Goal: Task Accomplishment & Management: Complete application form

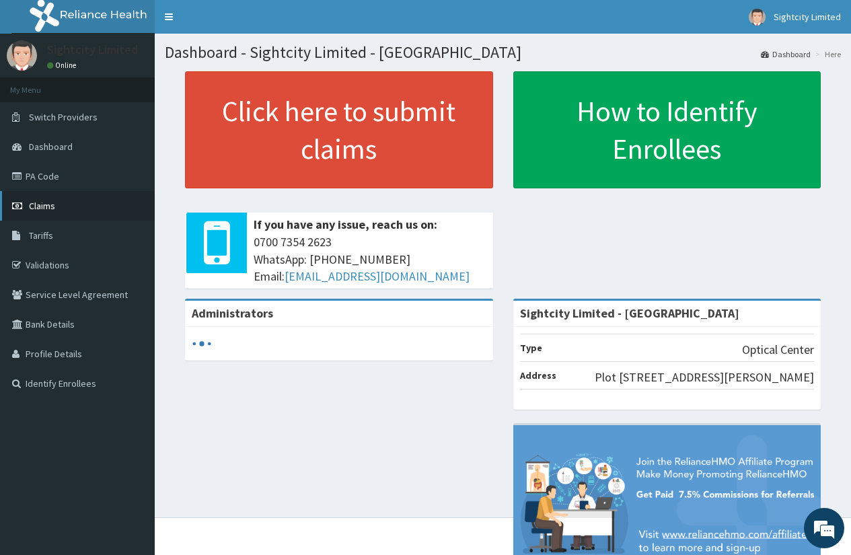
click at [56, 201] on link "Claims" at bounding box center [77, 206] width 155 height 30
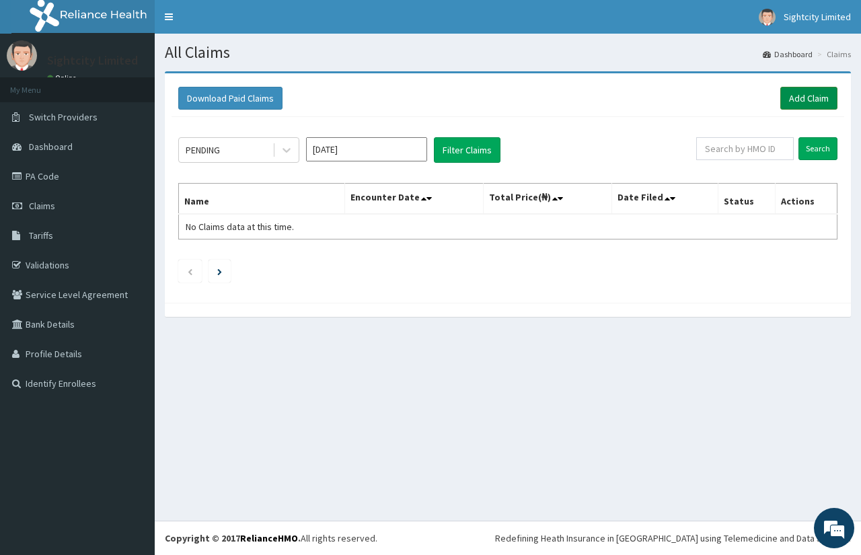
click at [795, 102] on link "Add Claim" at bounding box center [808, 98] width 57 height 23
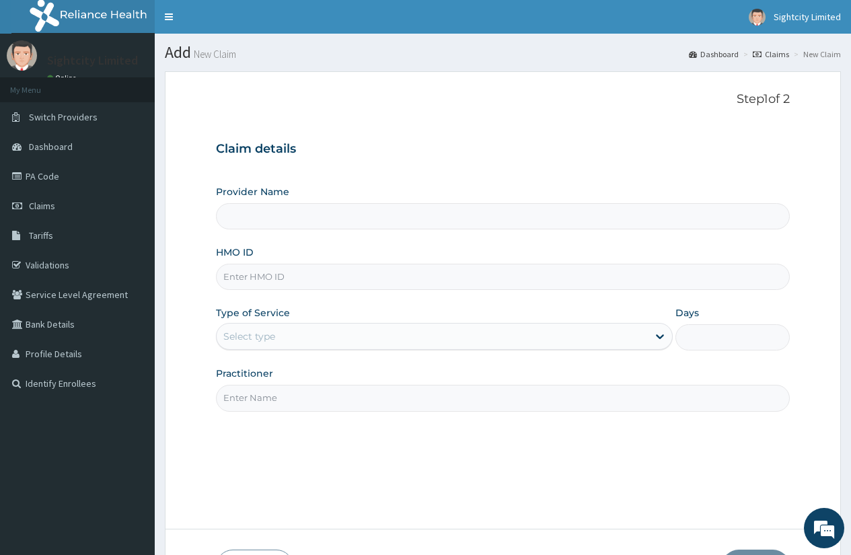
type input "Sightcity Limited - Victoria Island"
click at [252, 280] on input "HMO ID" at bounding box center [503, 277] width 574 height 26
type input "SFL/10378/A"
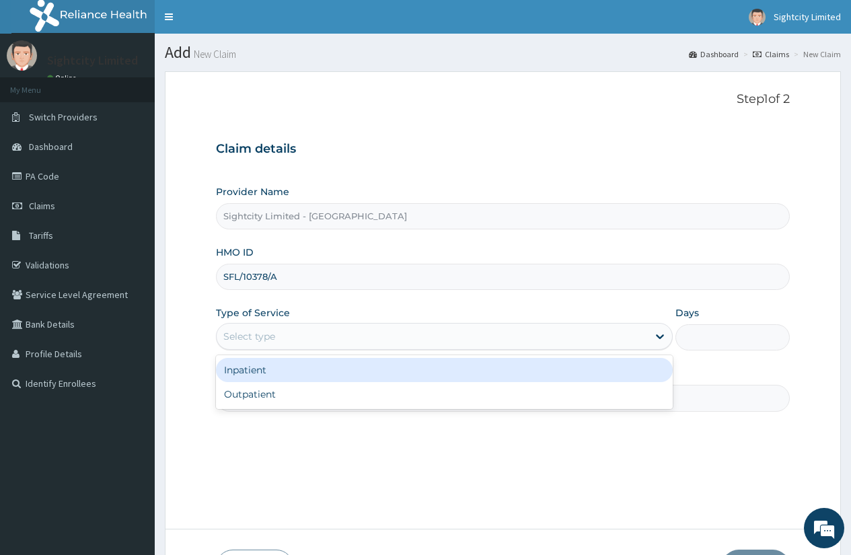
click at [282, 341] on div "Select type" at bounding box center [432, 336] width 431 height 22
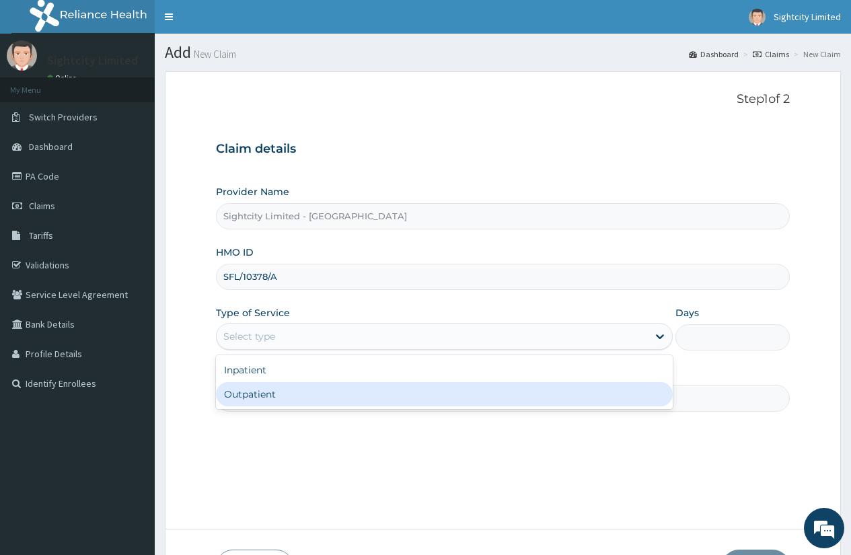
click at [283, 390] on div "Outpatient" at bounding box center [444, 394] width 457 height 24
type input "1"
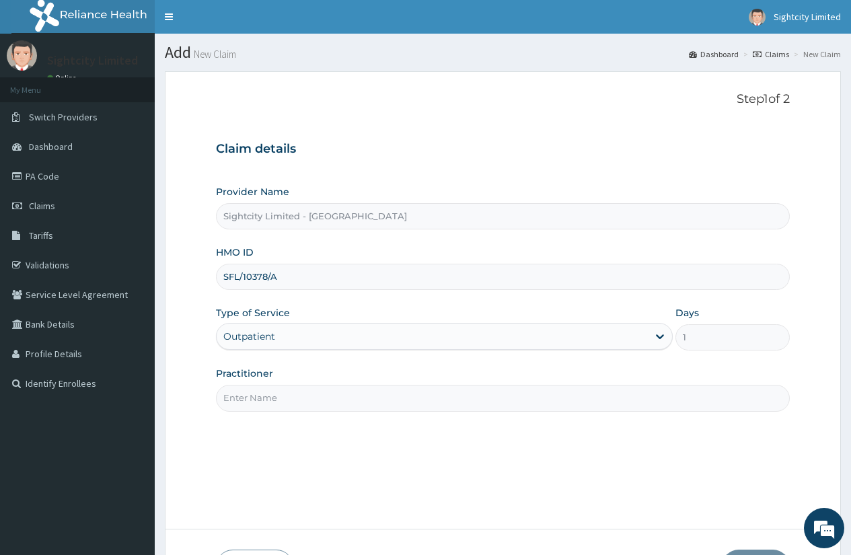
click at [284, 395] on input "Practitioner" at bounding box center [503, 398] width 574 height 26
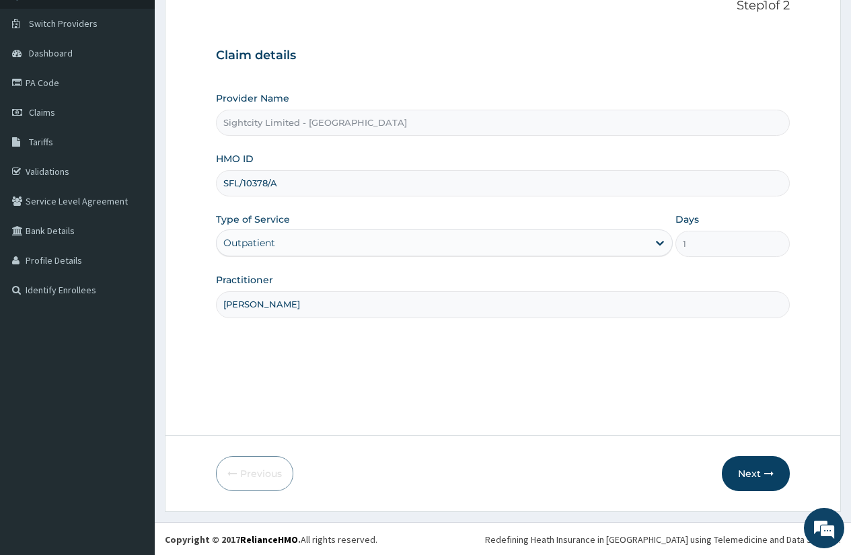
scroll to position [95, 0]
type input "DR JOYCE"
click at [752, 464] on button "Next" at bounding box center [755, 472] width 68 height 35
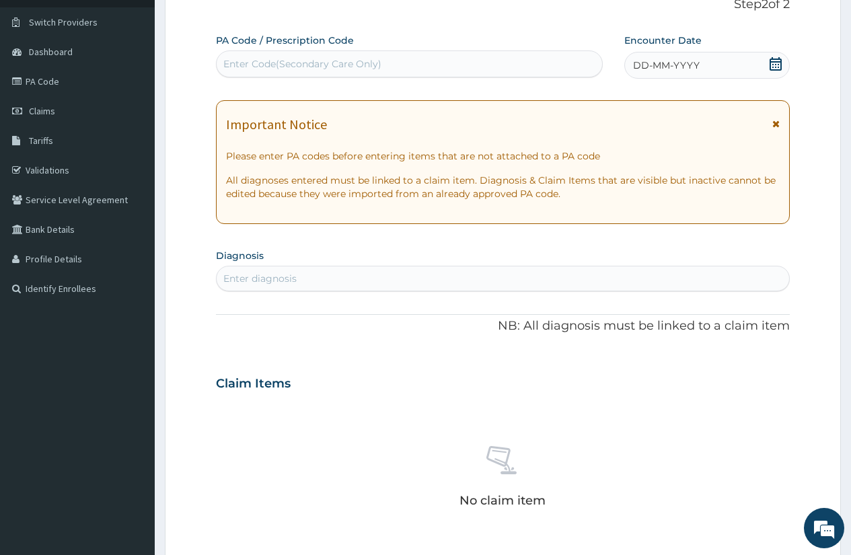
click at [717, 279] on div "Enter diagnosis" at bounding box center [503, 279] width 572 height 22
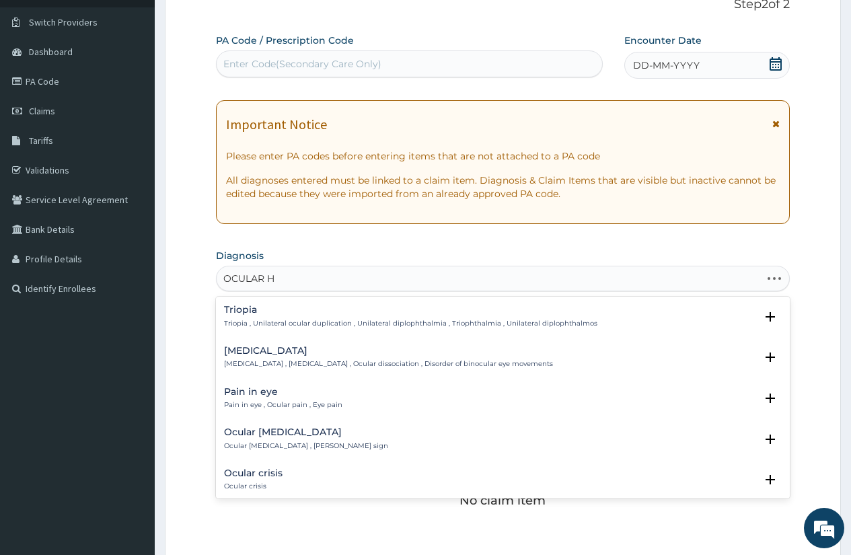
type input "OCULAR HY"
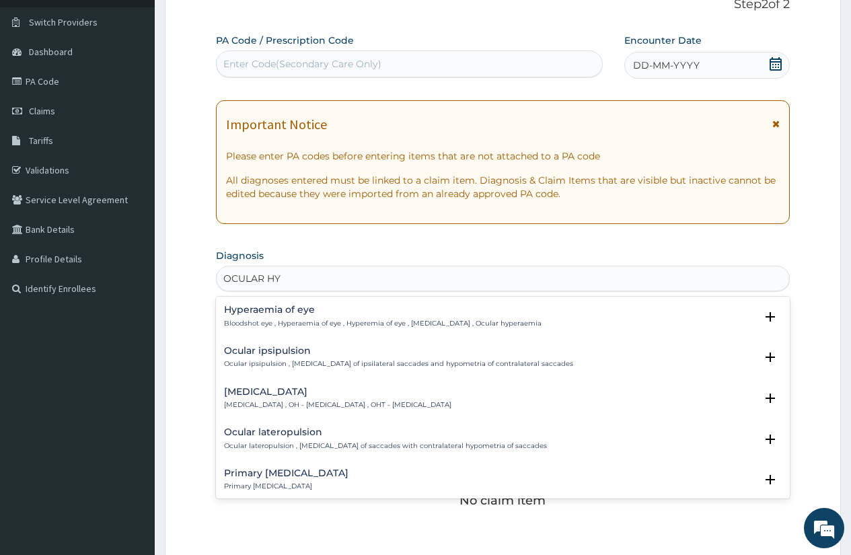
click at [348, 404] on p "Ocular hypertension , OH - ocular hypertension , OHT - ocular hypertension" at bounding box center [337, 404] width 227 height 9
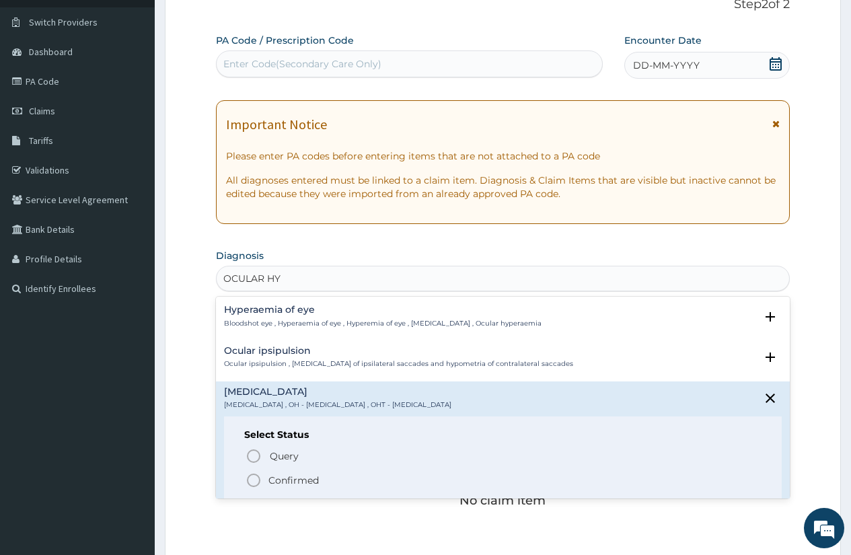
click at [249, 479] on icon "status option filled" at bounding box center [253, 480] width 16 height 16
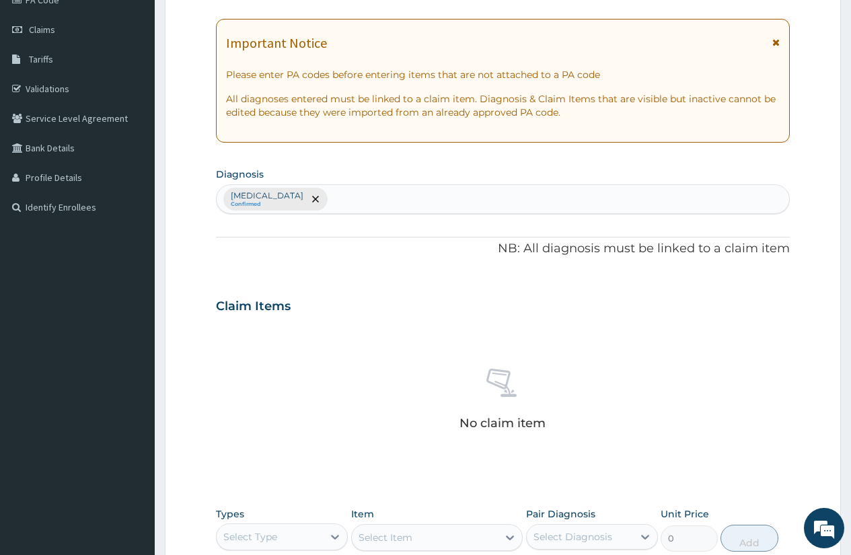
scroll to position [364, 0]
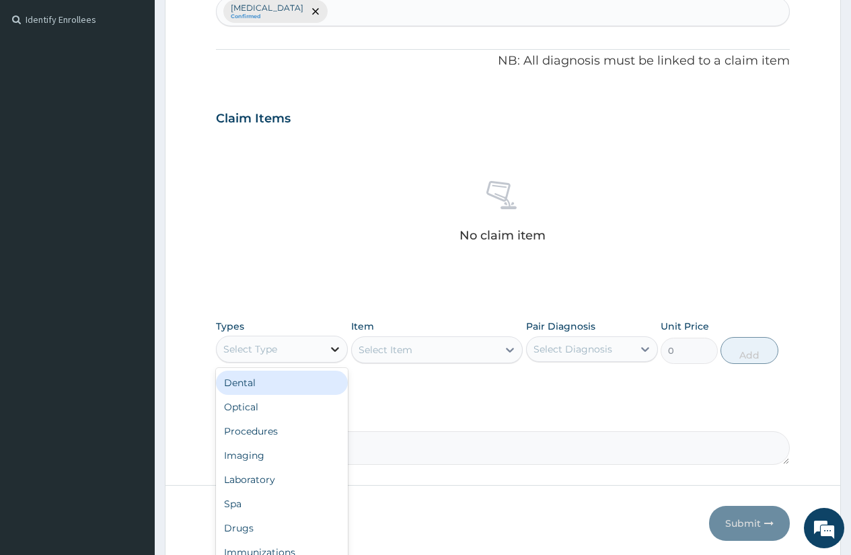
click at [333, 349] on icon at bounding box center [335, 349] width 8 height 5
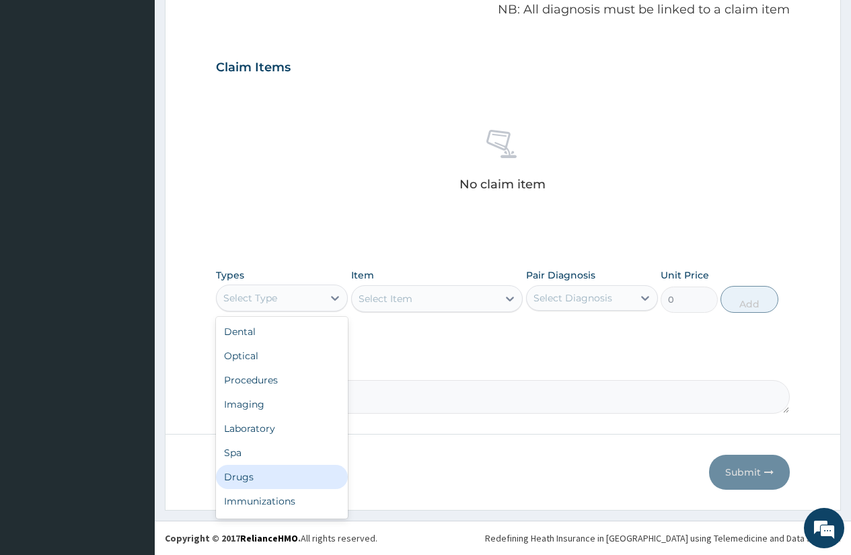
scroll to position [46, 0]
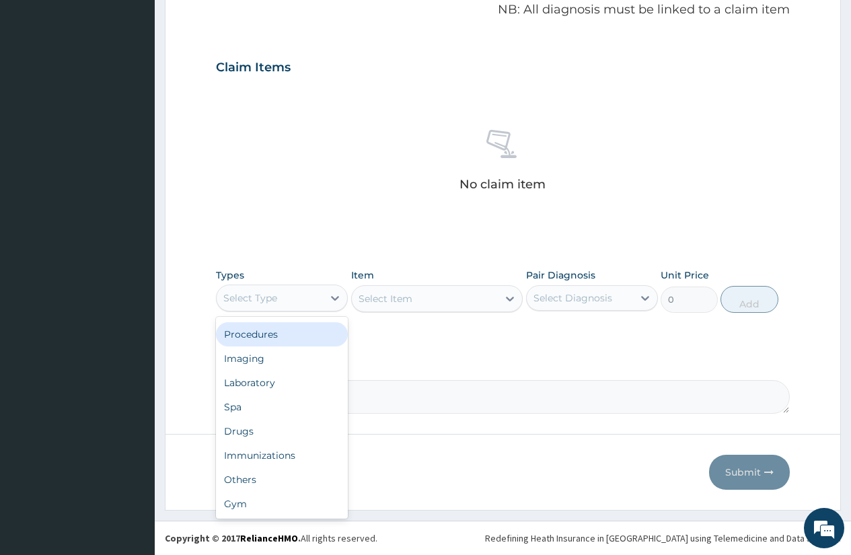
click at [253, 333] on div "Procedures" at bounding box center [282, 334] width 132 height 24
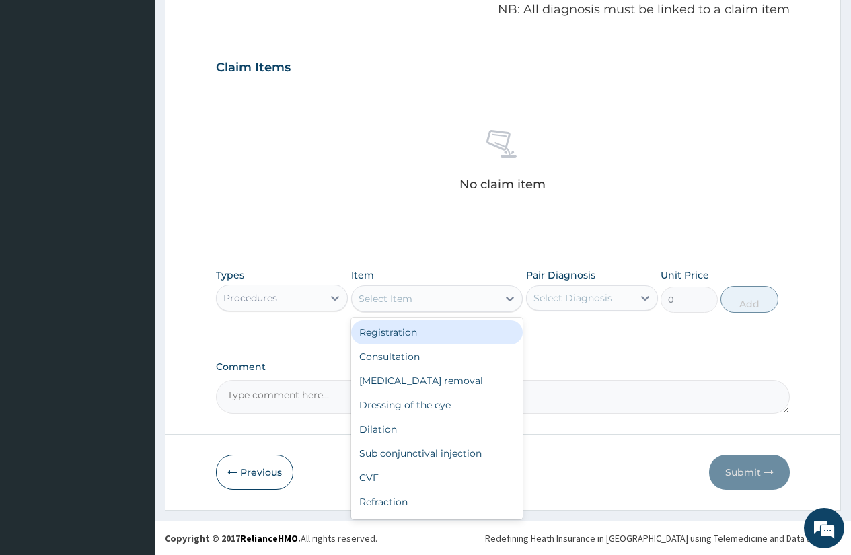
click at [507, 297] on icon at bounding box center [509, 298] width 13 height 13
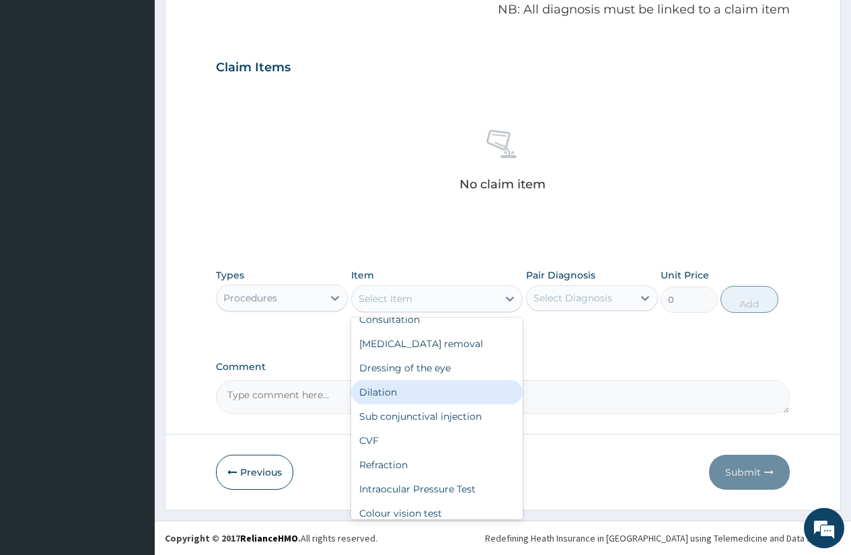
scroll to position [67, 0]
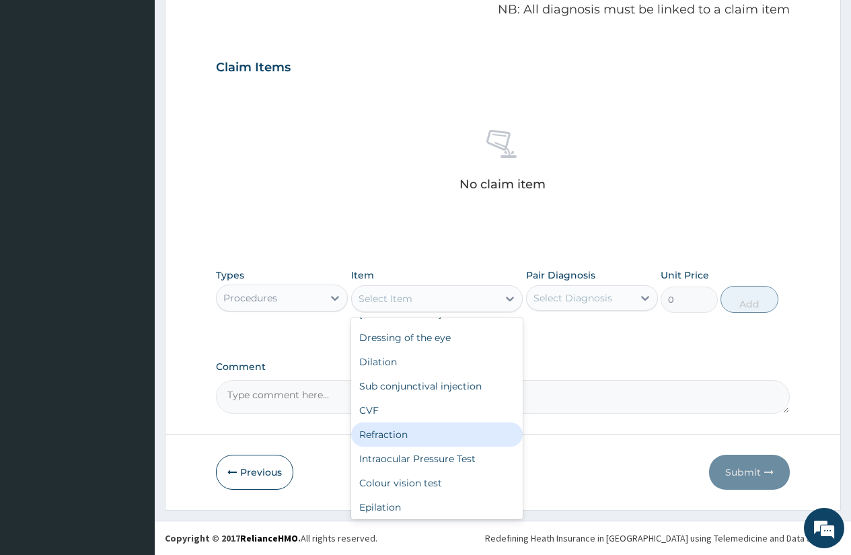
click at [459, 430] on div "Refraction" at bounding box center [437, 434] width 172 height 24
type input "1600"
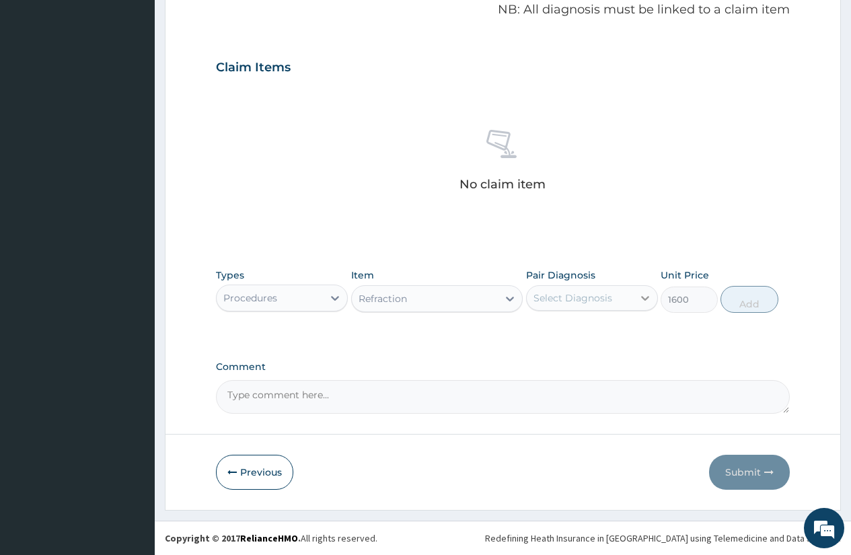
click at [638, 296] on icon at bounding box center [644, 297] width 13 height 13
click at [629, 332] on label "Ocular hypertension" at bounding box center [589, 330] width 83 height 13
checkbox input "true"
click at [746, 300] on button "Add" at bounding box center [748, 299] width 57 height 27
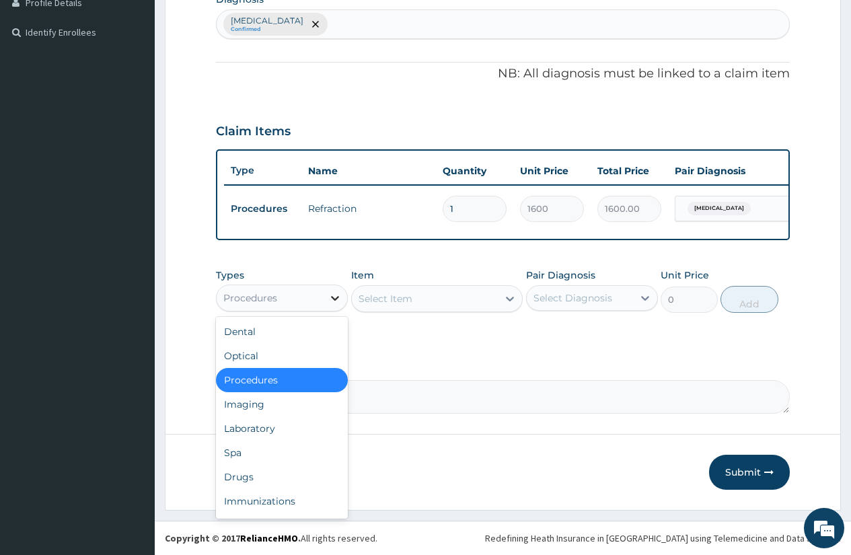
click at [335, 294] on icon at bounding box center [334, 297] width 13 height 13
click at [297, 383] on div "Procedures" at bounding box center [282, 380] width 132 height 24
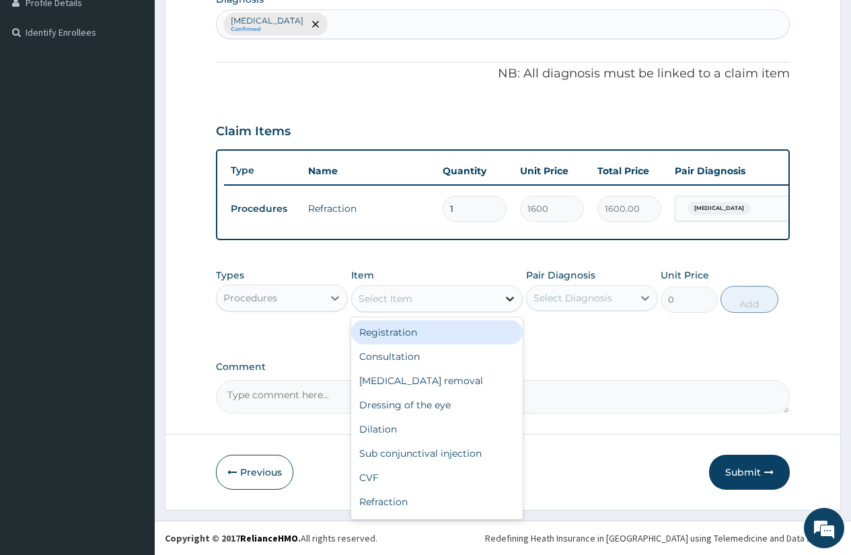
click at [500, 293] on div at bounding box center [510, 298] width 24 height 24
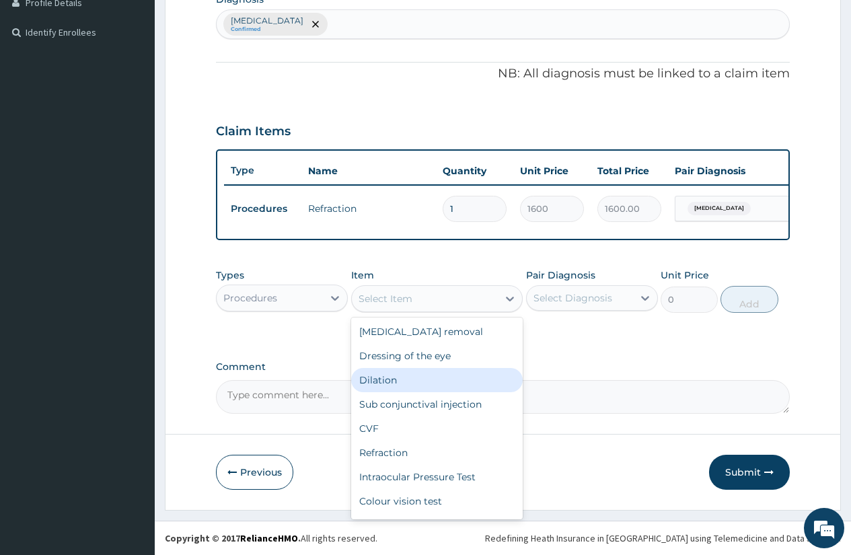
scroll to position [67, 0]
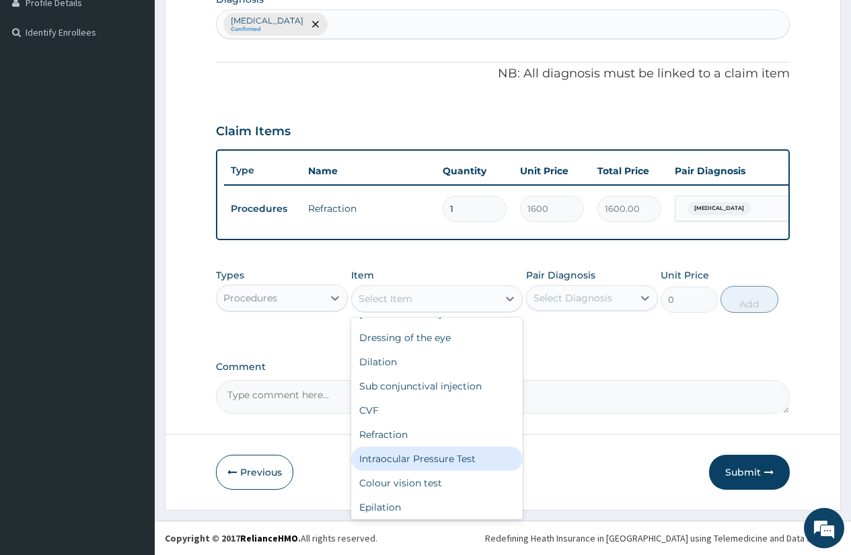
click at [461, 457] on div "Intraocular Pressure Test" at bounding box center [437, 458] width 172 height 24
type input "2000"
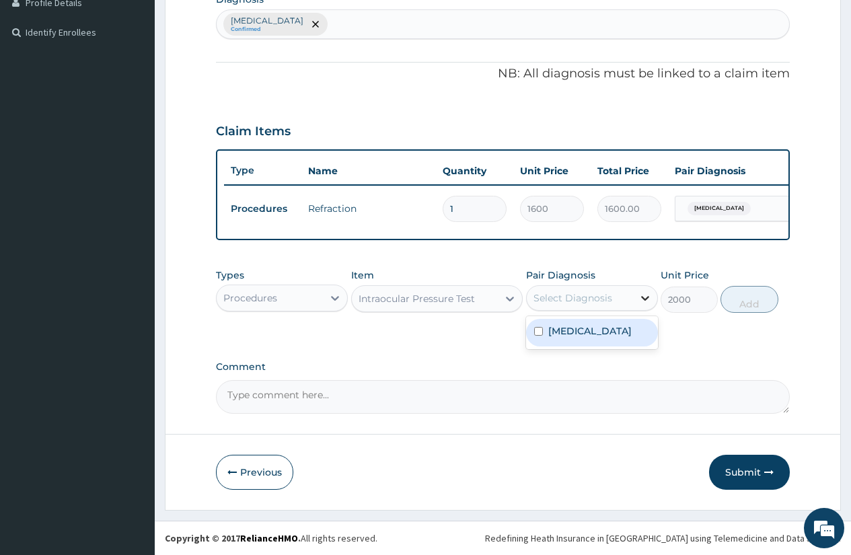
click at [641, 297] on icon at bounding box center [645, 298] width 8 height 5
click at [639, 339] on div "Ocular hypertension" at bounding box center [592, 333] width 132 height 28
checkbox input "true"
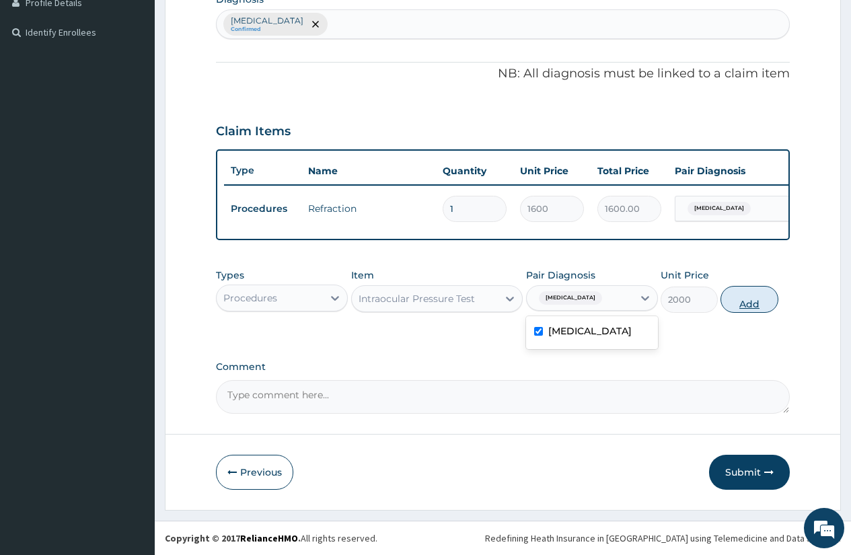
click at [745, 294] on button "Add" at bounding box center [748, 299] width 57 height 27
type input "0"
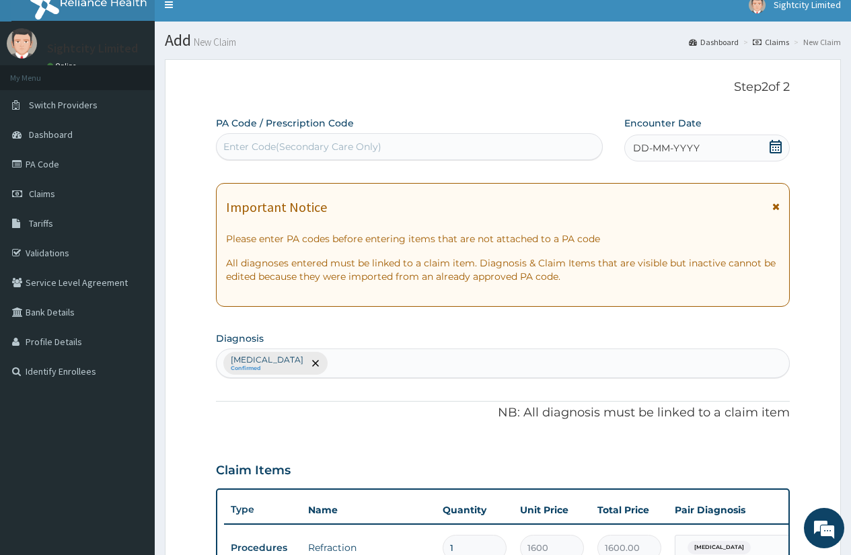
scroll to position [0, 0]
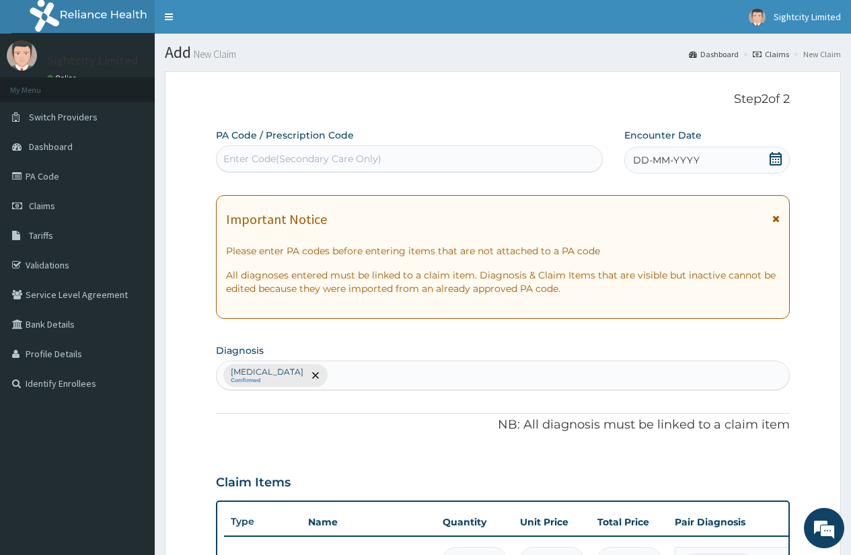
click at [255, 159] on div "Enter Code(Secondary Care Only)" at bounding box center [302, 158] width 158 height 13
type input "PA/98E8"
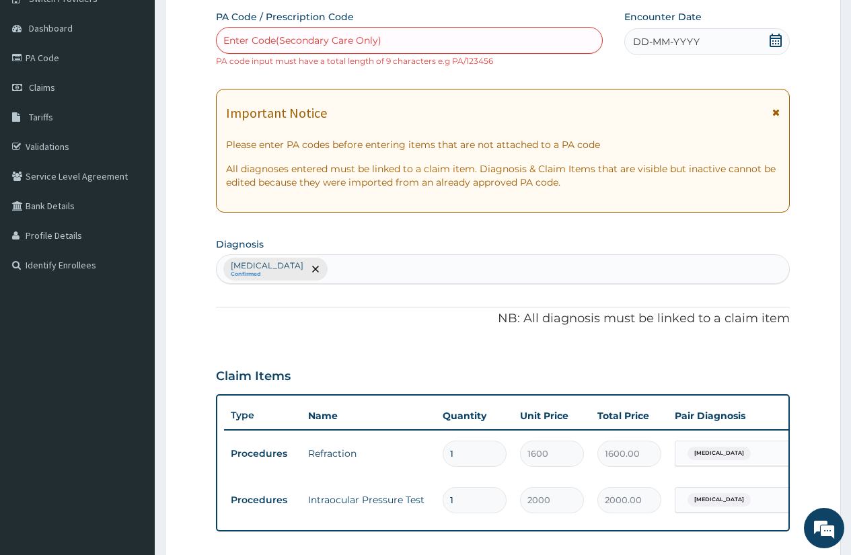
scroll to position [134, 0]
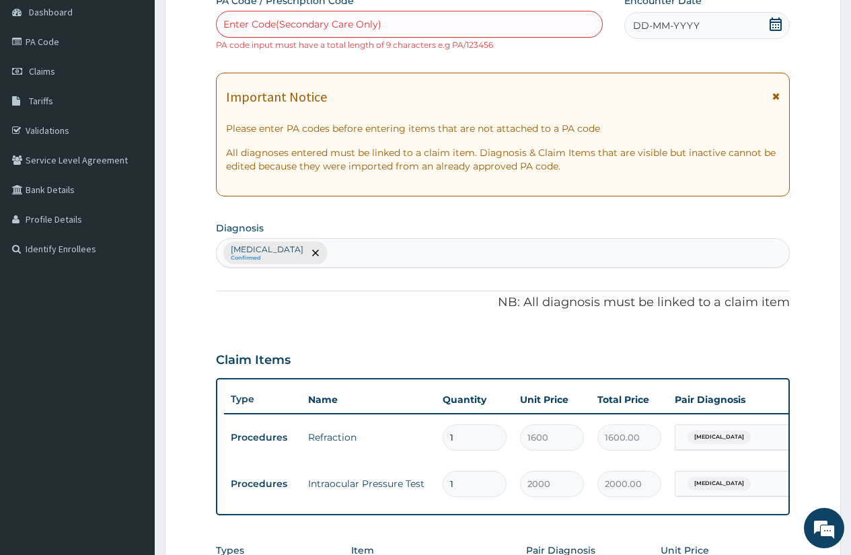
click at [293, 13] on div "Enter Code(Secondary Care Only)" at bounding box center [409, 24] width 386 height 27
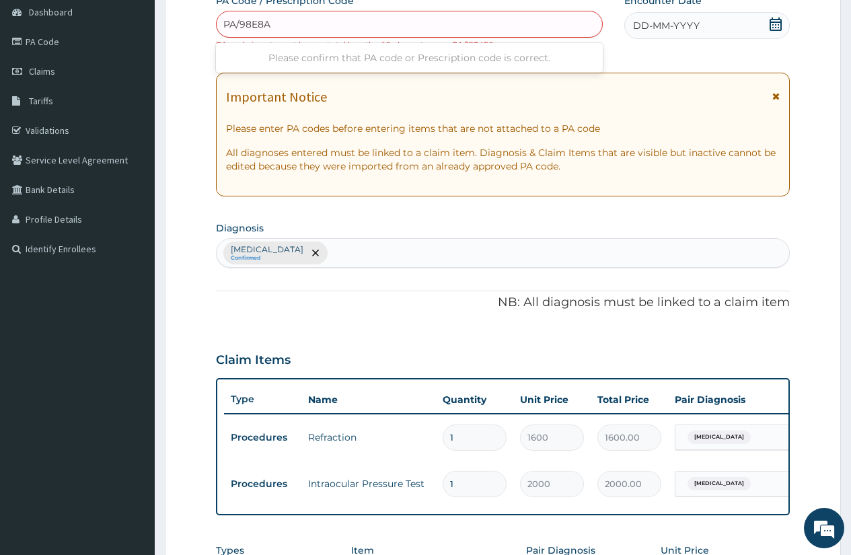
type input "PA/98E8A4"
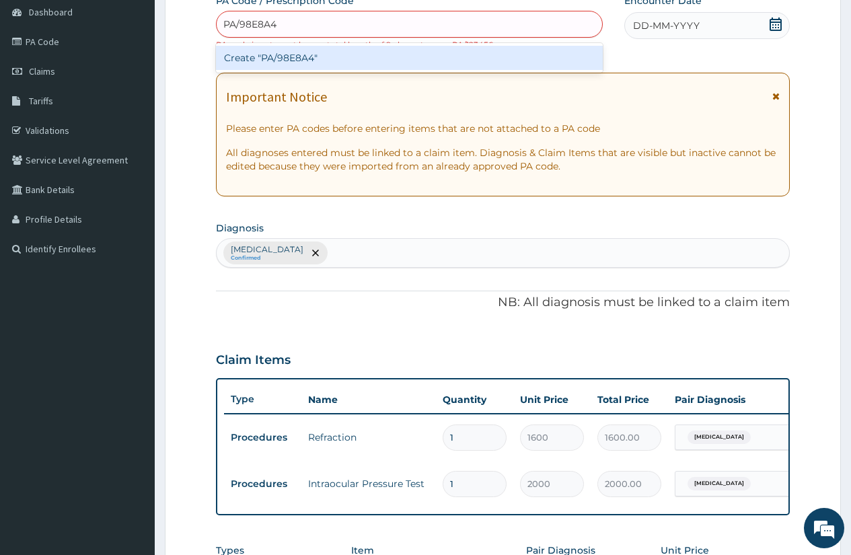
click at [299, 56] on div "Create "PA/98E8A4"" at bounding box center [409, 58] width 386 height 24
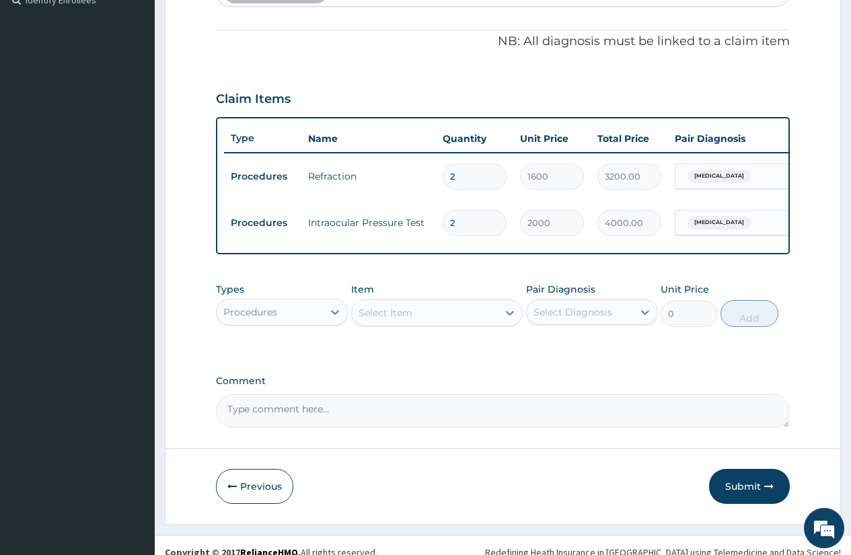
scroll to position [403, 0]
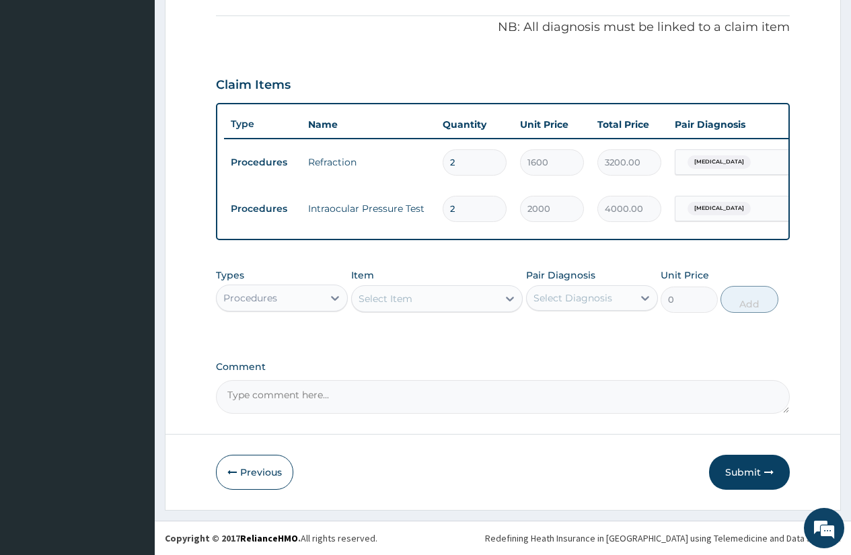
click at [481, 209] on input "2" at bounding box center [474, 209] width 64 height 26
click at [498, 155] on input "2" at bounding box center [474, 162] width 64 height 26
type input "0.00"
type input "1"
type input "1600.00"
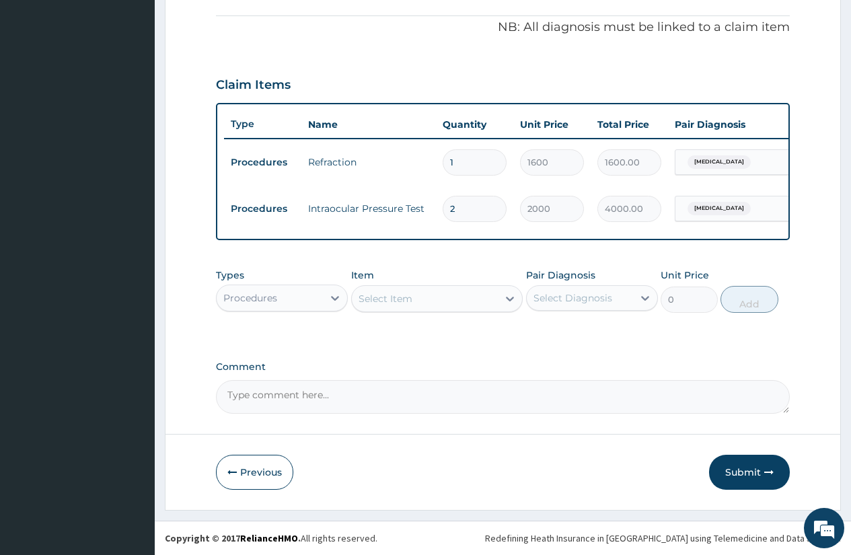
type input "1"
click at [483, 205] on input "2" at bounding box center [474, 209] width 64 height 26
type input "0.00"
type input "1"
type input "2000.00"
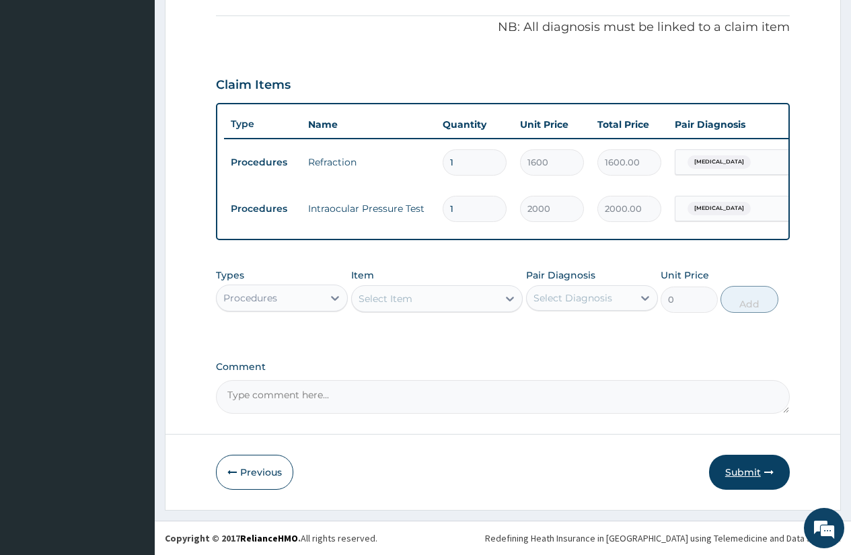
type input "1"
click at [758, 483] on button "Submit" at bounding box center [749, 472] width 81 height 35
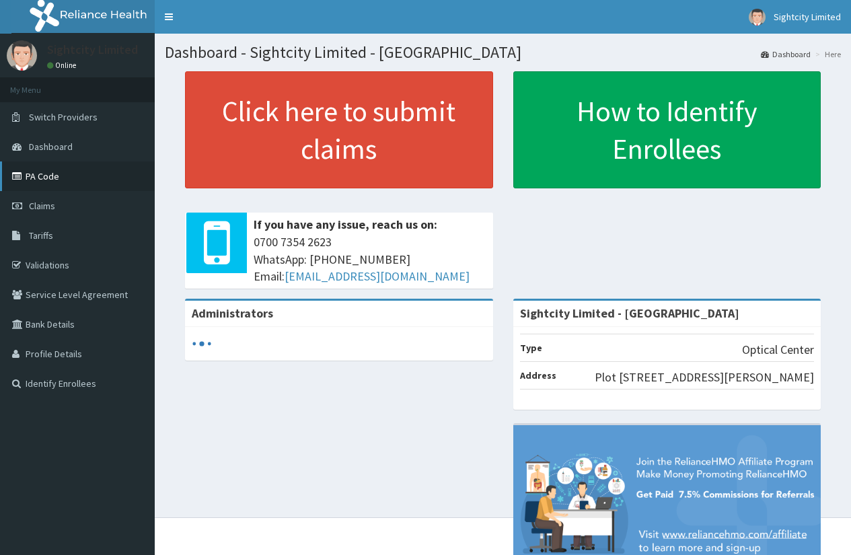
click at [56, 170] on link "PA Code" at bounding box center [77, 176] width 155 height 30
